Goal: Transaction & Acquisition: Download file/media

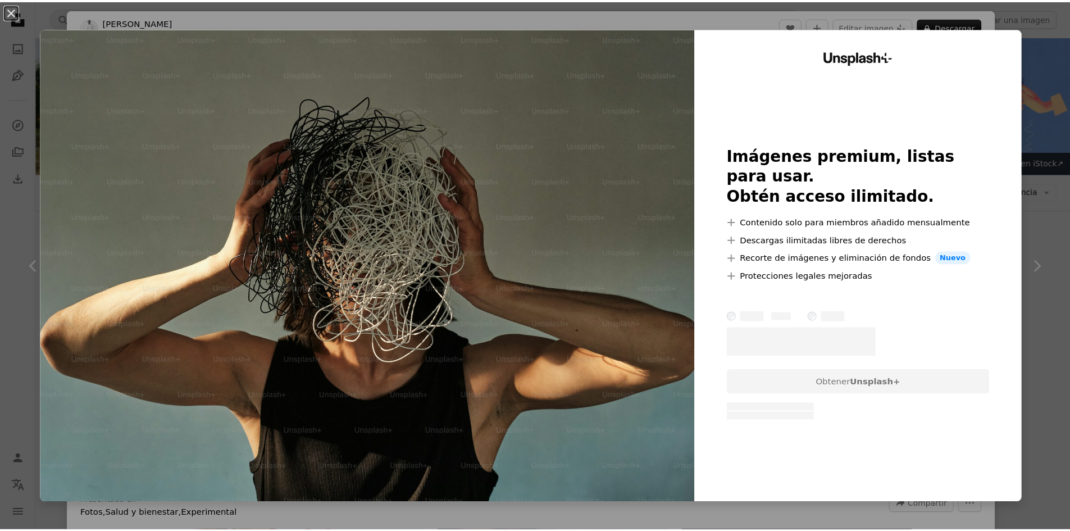
scroll to position [674, 0]
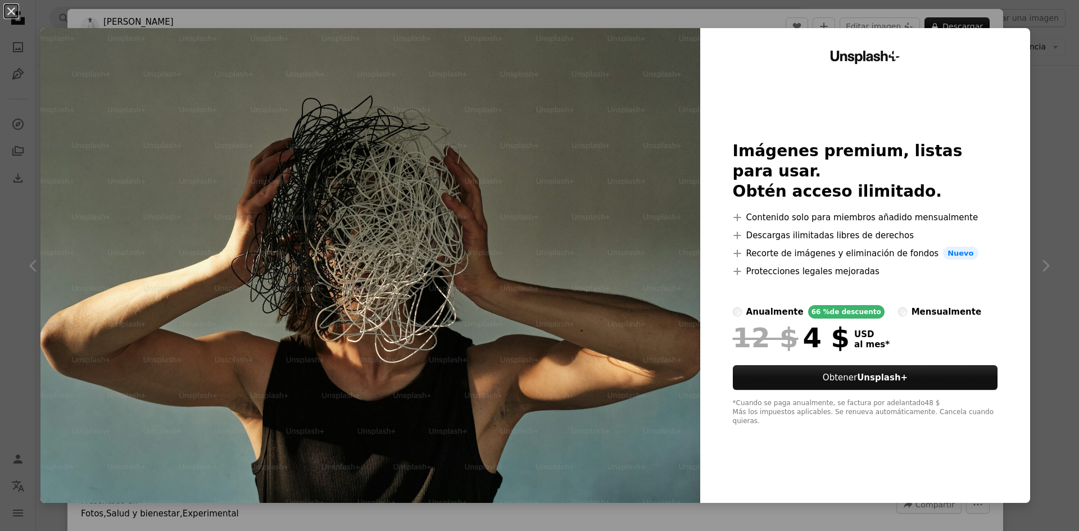
click at [1014, 104] on div "Unsplash+ Imágenes premium, listas para usar. Obtén acceso ilimitado. A plus si…" at bounding box center [865, 265] width 330 height 475
click at [1032, 96] on div "An X shape Unsplash+ Imágenes premium, listas para usar. Obtén acceso ilimitado…" at bounding box center [539, 265] width 1079 height 531
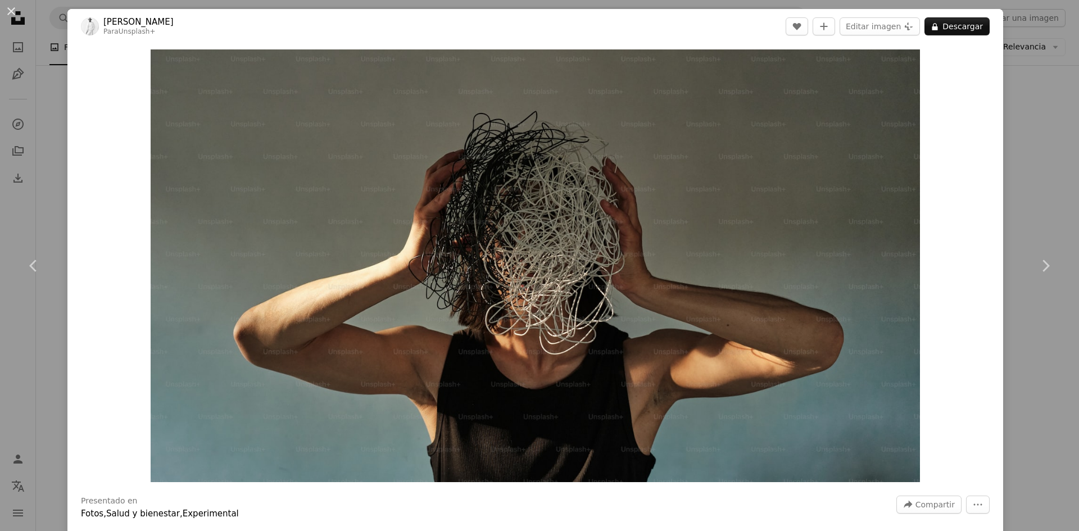
click at [1045, 107] on div "An X shape Chevron left Chevron right [PERSON_NAME] Para Unsplash+ A heart A pl…" at bounding box center [539, 265] width 1079 height 531
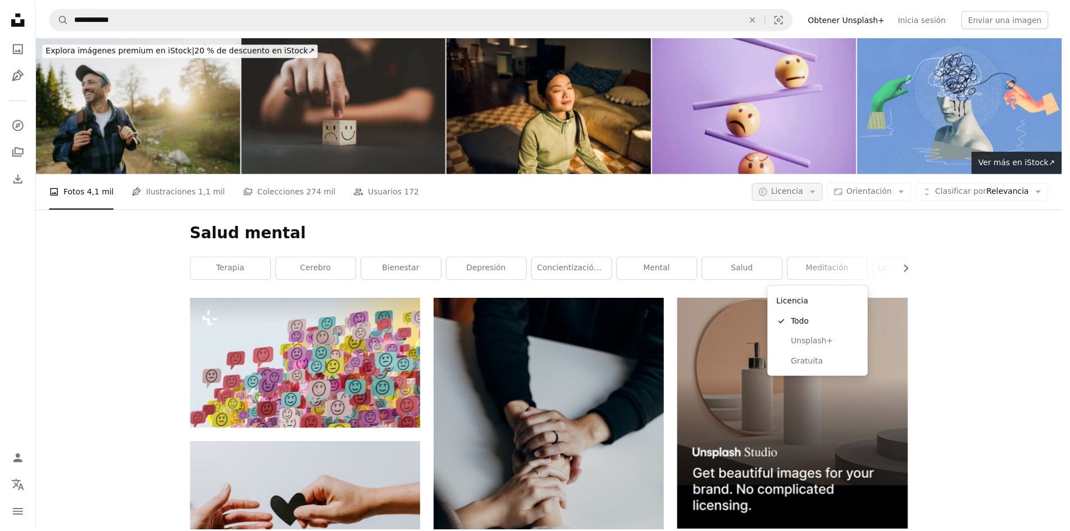
scroll to position [225, 0]
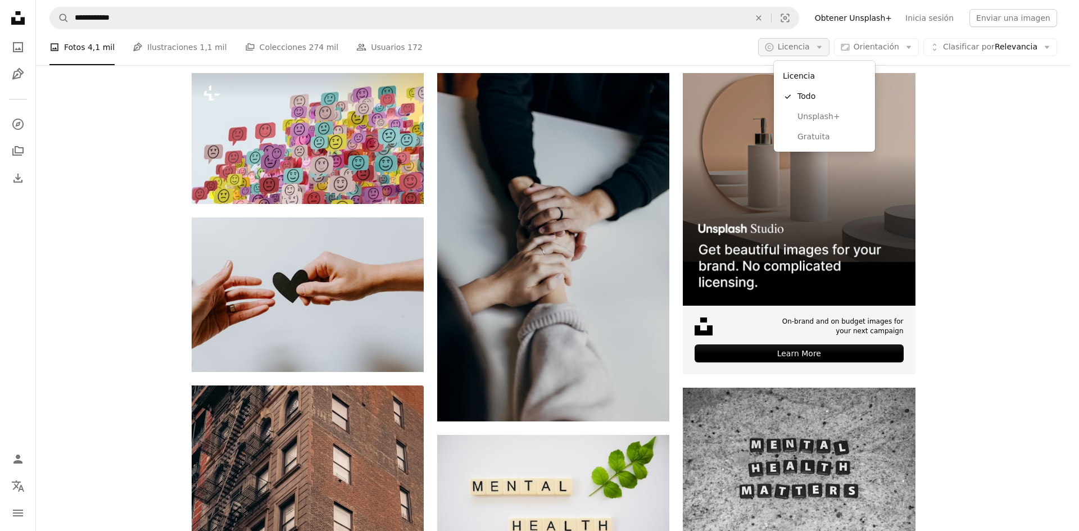
click at [824, 48] on button "A copyright icon © Licencia Arrow down" at bounding box center [793, 47] width 71 height 18
click at [833, 140] on span "Gratuita" at bounding box center [831, 136] width 69 height 11
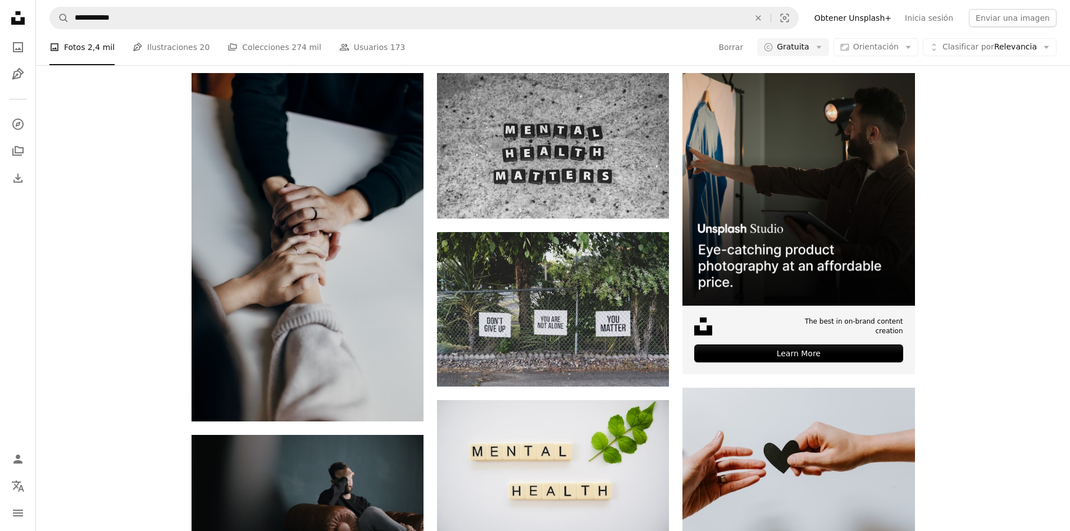
scroll to position [56, 0]
click at [680, 55] on link "mental" at bounding box center [662, 43] width 80 height 22
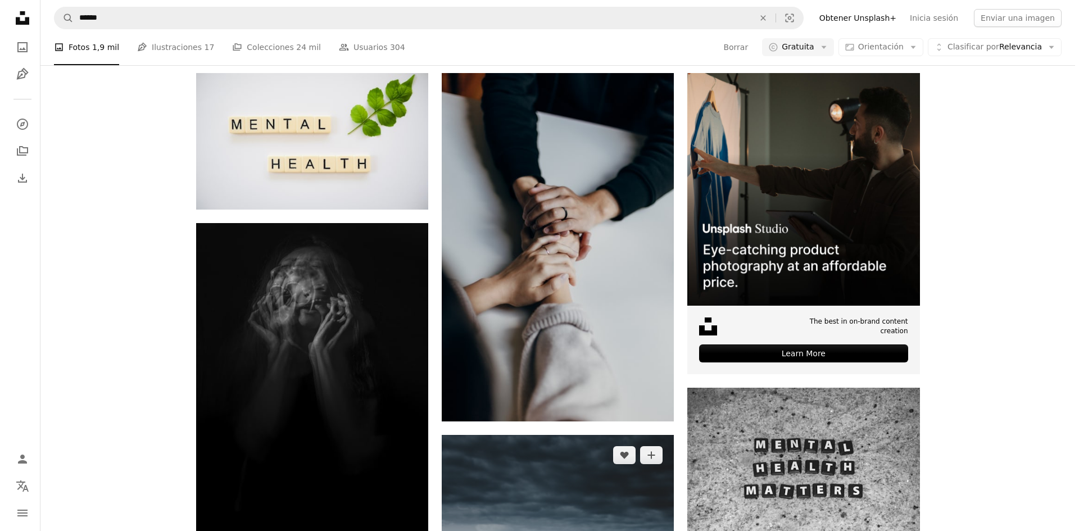
scroll to position [618, 0]
